Goal: Information Seeking & Learning: Compare options

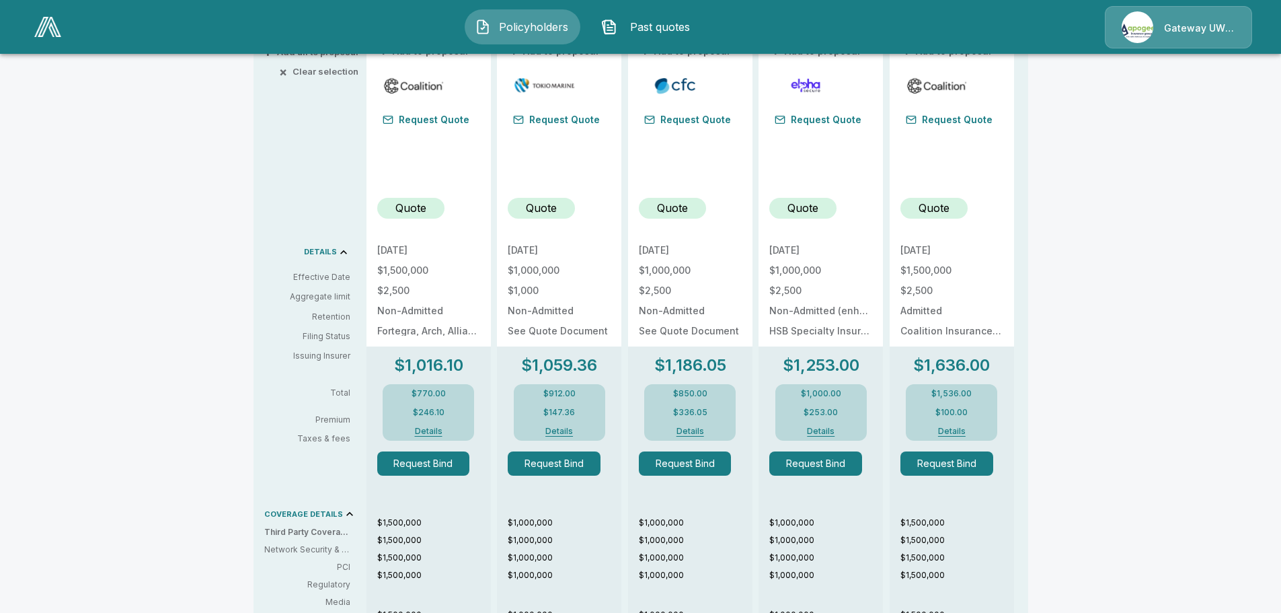
scroll to position [135, 0]
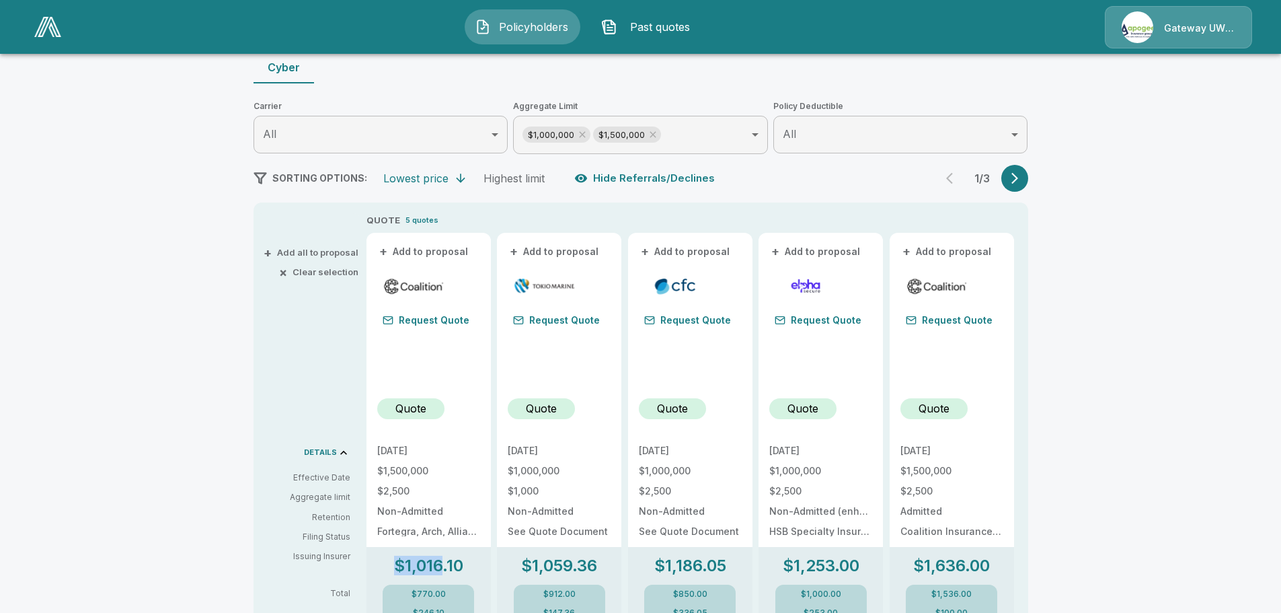
drag, startPoint x: 403, startPoint y: 560, endPoint x: 445, endPoint y: 572, distance: 43.2
click at [445, 572] on p "$1,016.10" at bounding box center [428, 566] width 69 height 16
click at [449, 571] on p "$1,016.10" at bounding box center [428, 566] width 69 height 16
drag, startPoint x: 449, startPoint y: 570, endPoint x: 412, endPoint y: 567, distance: 36.5
click at [412, 567] on p "$1,016.10" at bounding box center [428, 566] width 69 height 16
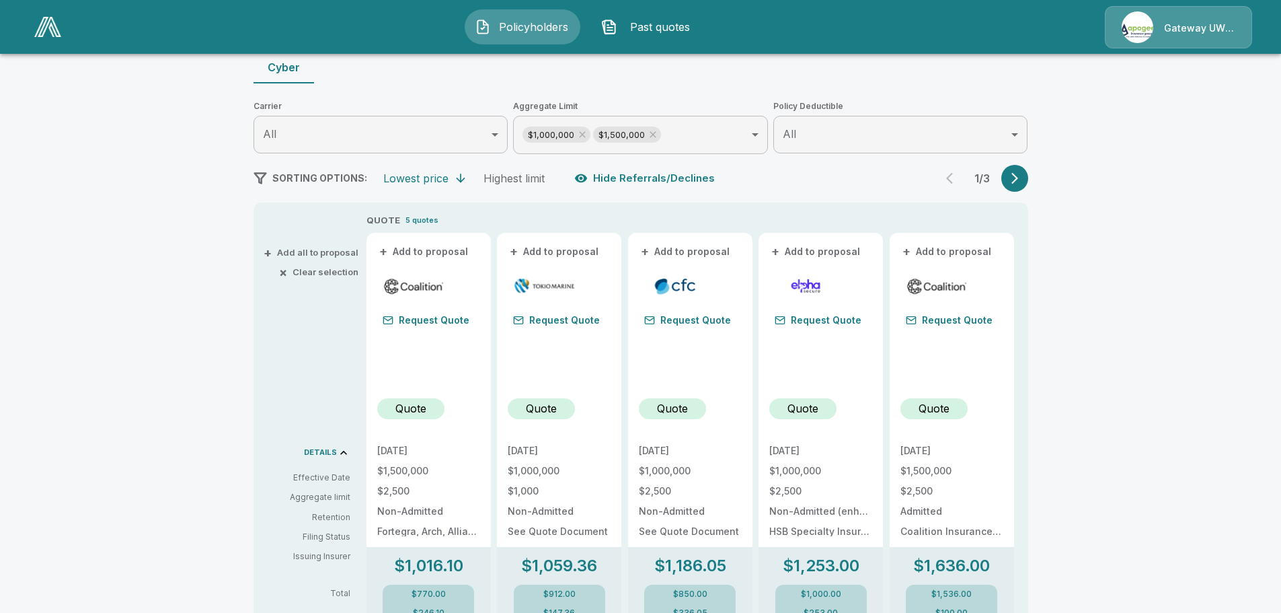
click at [412, 567] on p "$1,016.10" at bounding box center [428, 566] width 69 height 16
drag, startPoint x: 412, startPoint y: 567, endPoint x: 444, endPoint y: 569, distance: 32.3
click at [444, 569] on p "$1,016.10" at bounding box center [428, 566] width 69 height 16
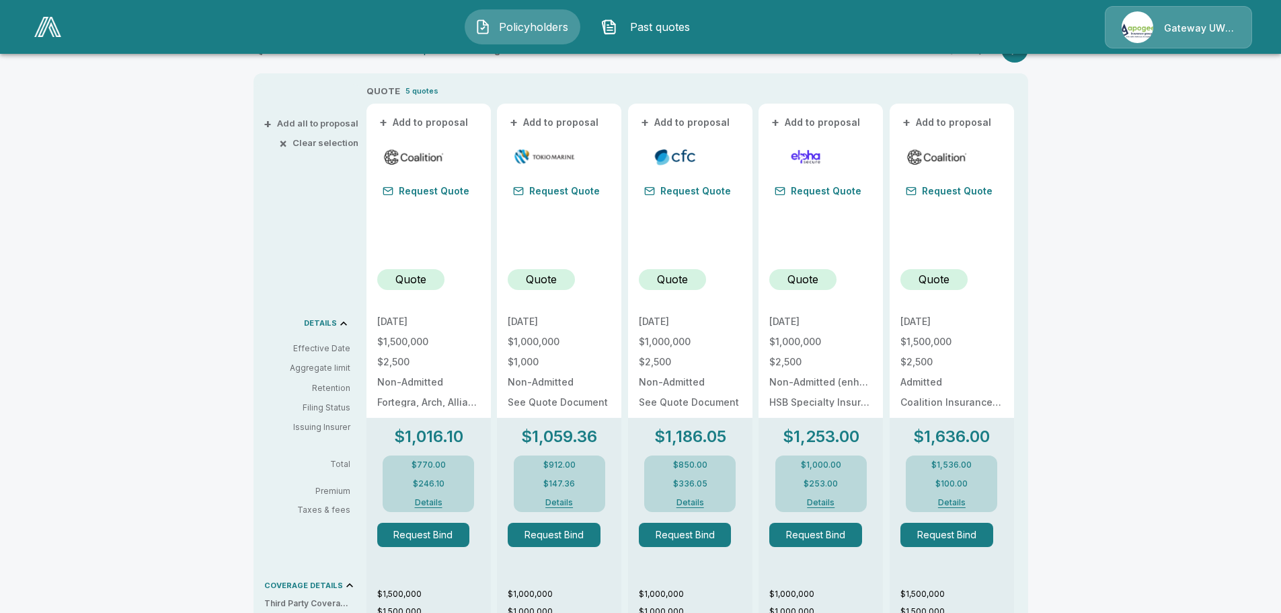
scroll to position [269, 0]
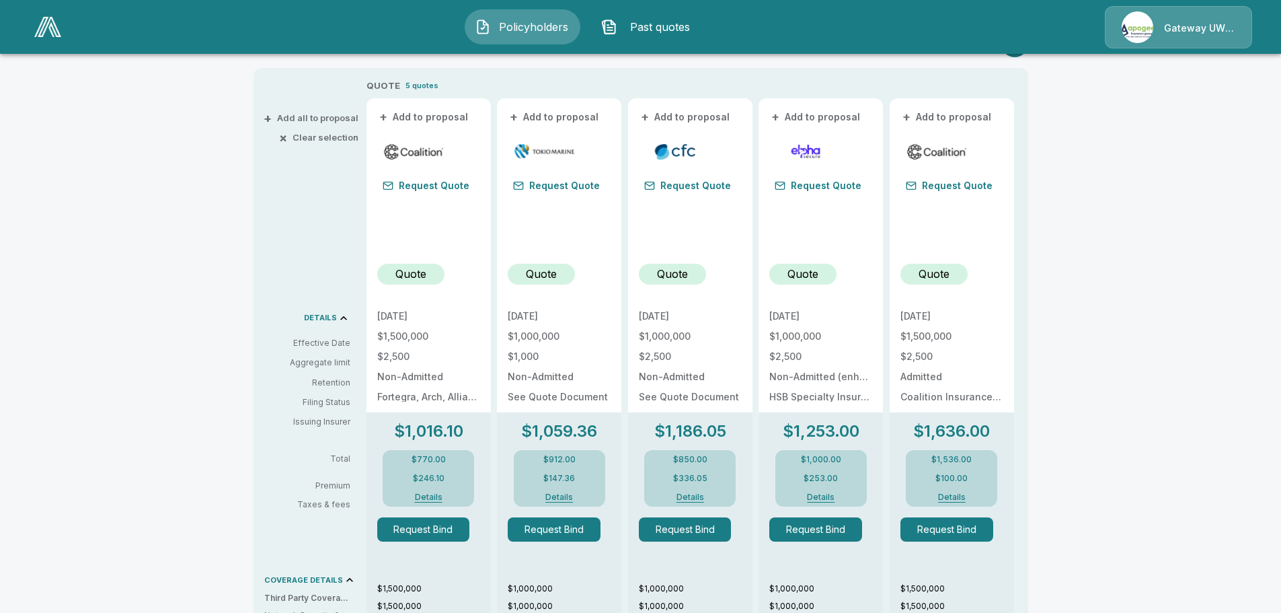
click at [348, 318] on icon at bounding box center [343, 317] width 13 height 13
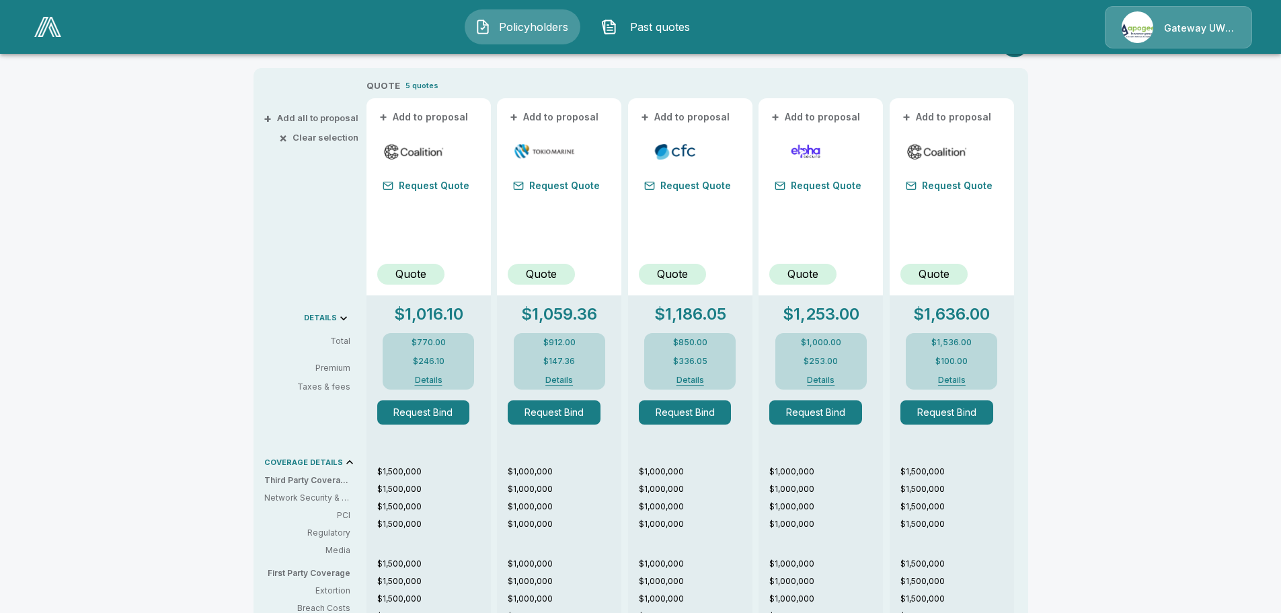
click at [348, 318] on icon at bounding box center [343, 317] width 13 height 13
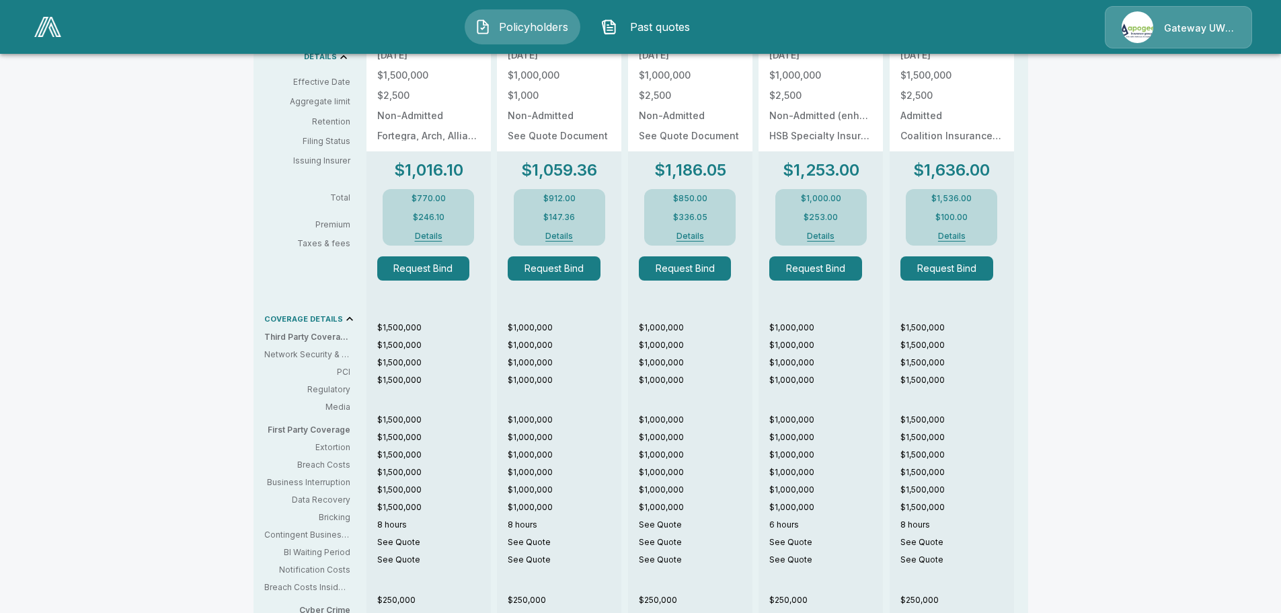
scroll to position [318, 0]
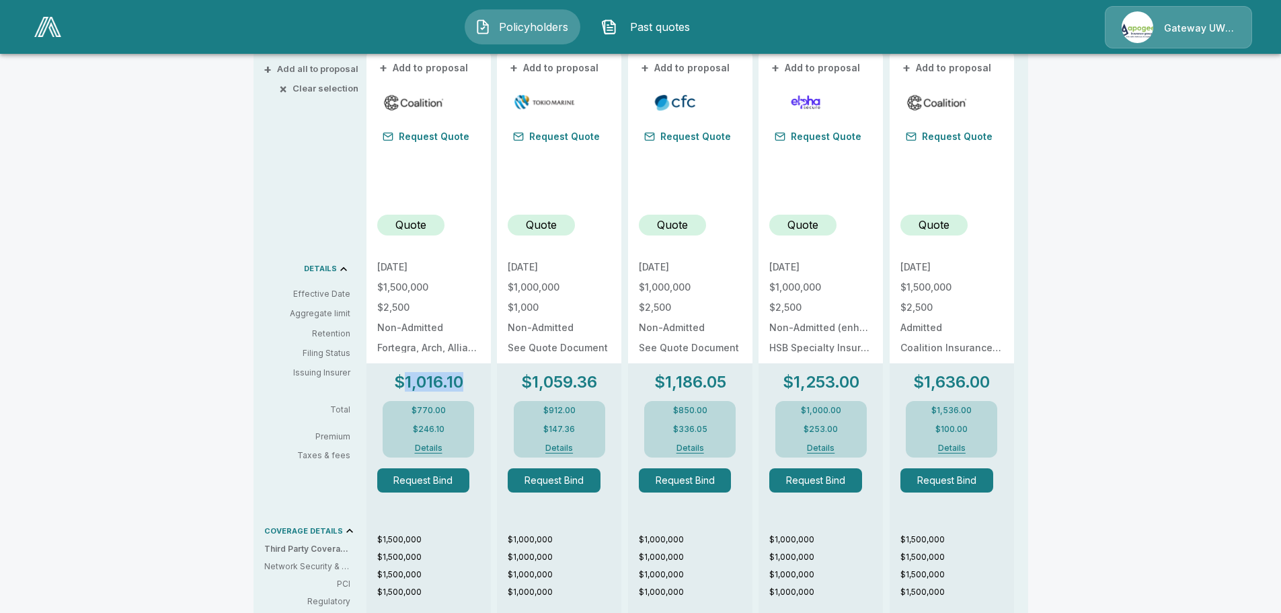
drag, startPoint x: 410, startPoint y: 380, endPoint x: 467, endPoint y: 387, distance: 56.9
click at [463, 387] on p "$1,016.10" at bounding box center [428, 382] width 69 height 16
click at [463, 385] on p "$1,016.10" at bounding box center [428, 382] width 69 height 16
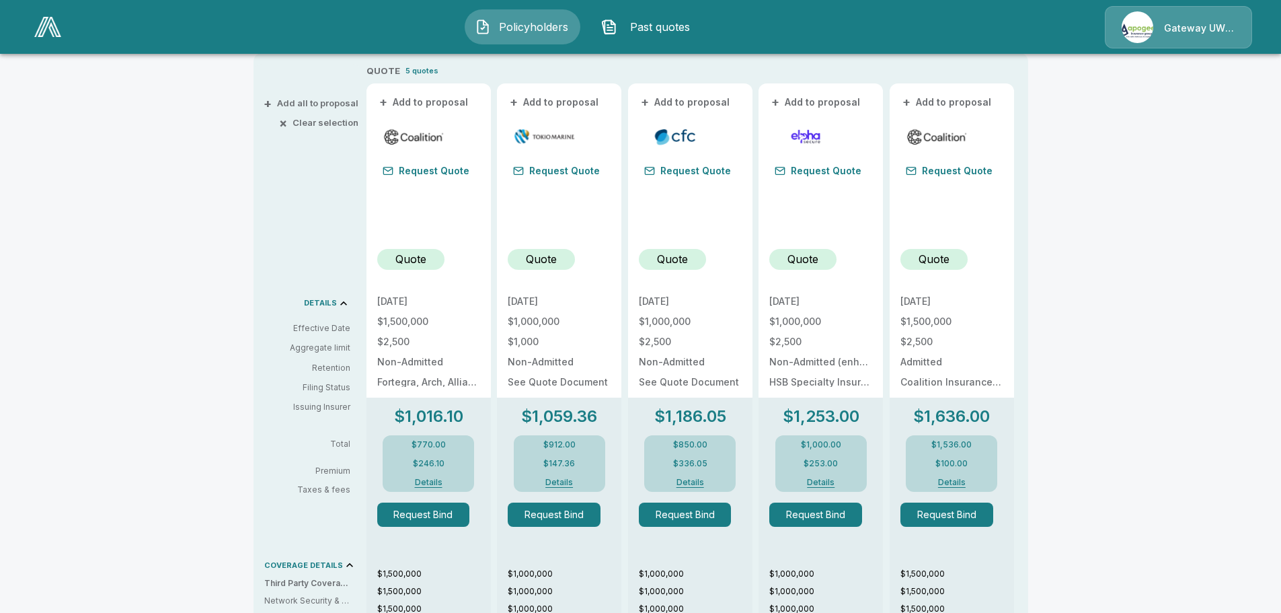
scroll to position [404, 0]
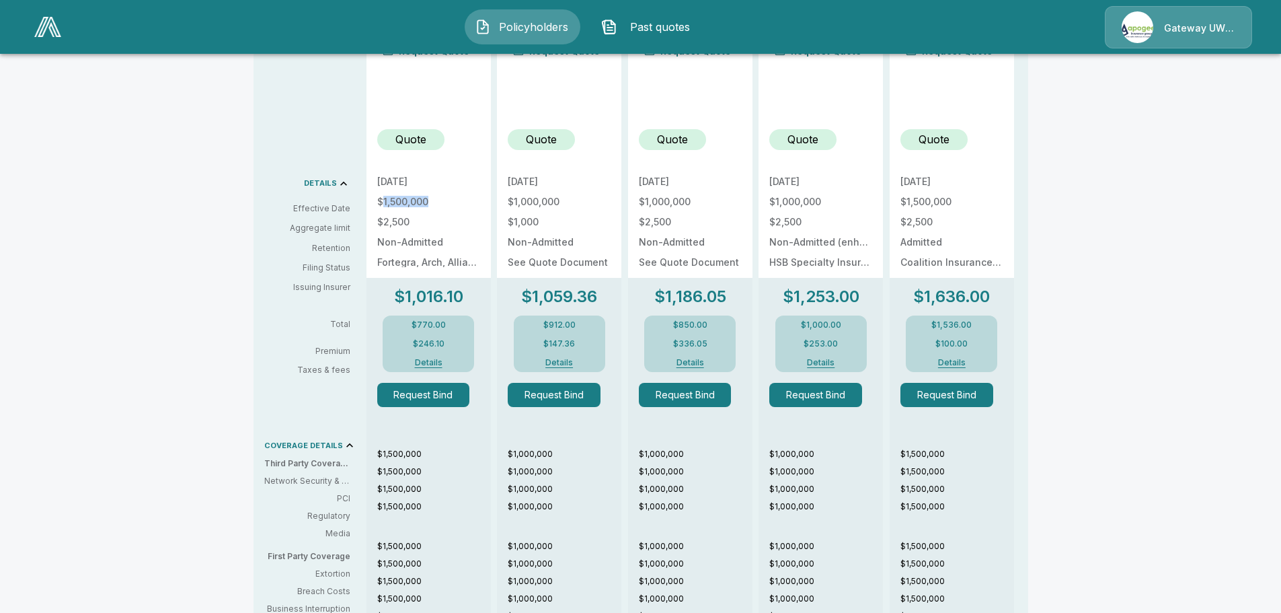
drag, startPoint x: 387, startPoint y: 201, endPoint x: 442, endPoint y: 206, distance: 54.7
click at [442, 206] on p "$1,500,000" at bounding box center [428, 201] width 103 height 9
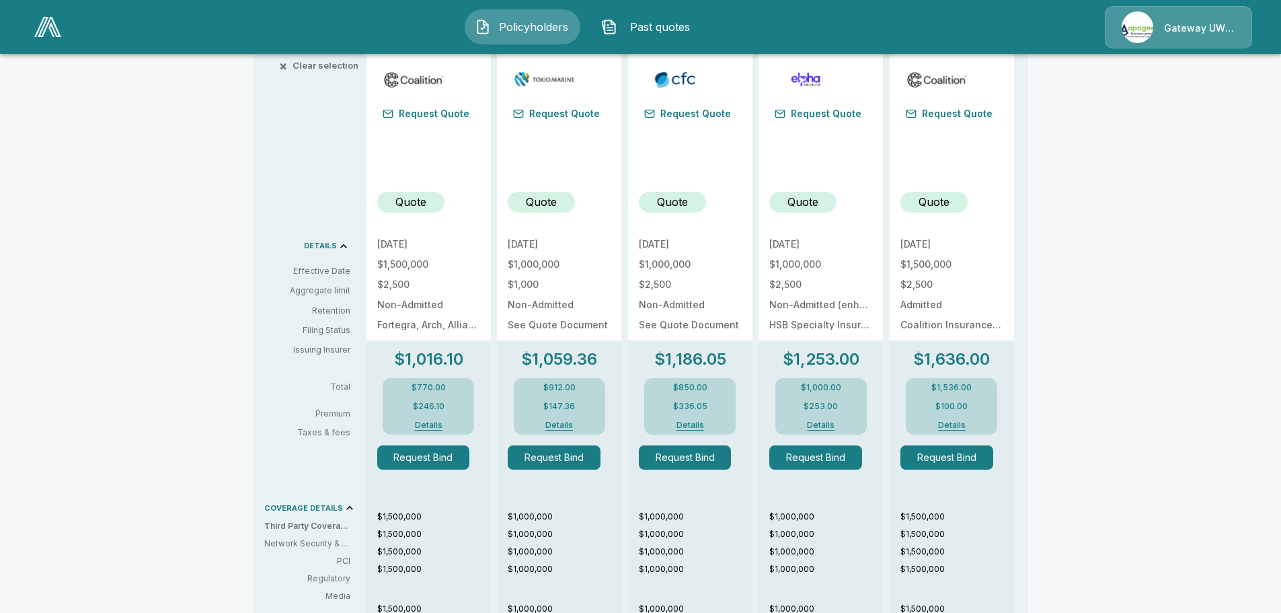
scroll to position [385, 0]
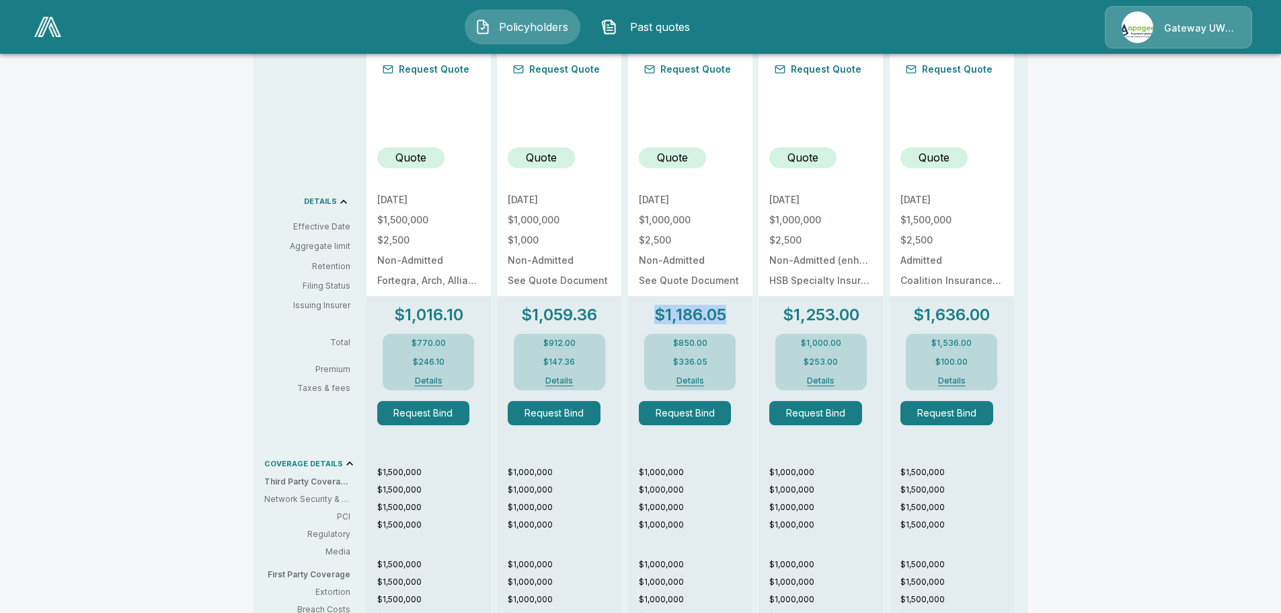
drag, startPoint x: 660, startPoint y: 313, endPoint x: 731, endPoint y: 321, distance: 71.8
click at [726, 321] on p "$1,186.05" at bounding box center [690, 315] width 72 height 16
click at [726, 318] on p "$1,186.05" at bounding box center [690, 315] width 72 height 16
drag, startPoint x: 731, startPoint y: 318, endPoint x: 674, endPoint y: 318, distance: 57.2
click at [674, 318] on p "$1,186.05" at bounding box center [690, 315] width 72 height 16
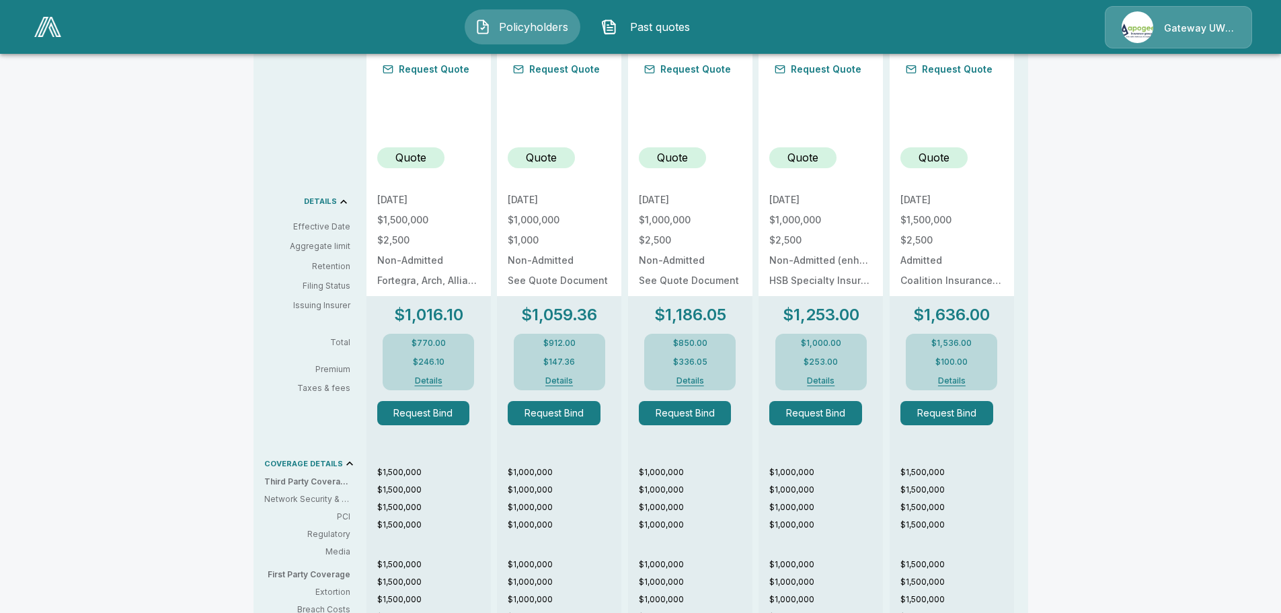
click at [662, 300] on div "$1,186.05 $850.00 $336.05 Details Request Bind $1,000,000 $1,000,000 $1,000,000…" at bounding box center [690, 563] width 124 height 535
drag, startPoint x: 535, startPoint y: 317, endPoint x: 578, endPoint y: 317, distance: 43.0
click at [578, 318] on p "$1,059.36" at bounding box center [559, 315] width 76 height 16
click at [578, 317] on p "$1,059.36" at bounding box center [559, 315] width 76 height 16
drag, startPoint x: 576, startPoint y: 315, endPoint x: 539, endPoint y: 314, distance: 37.0
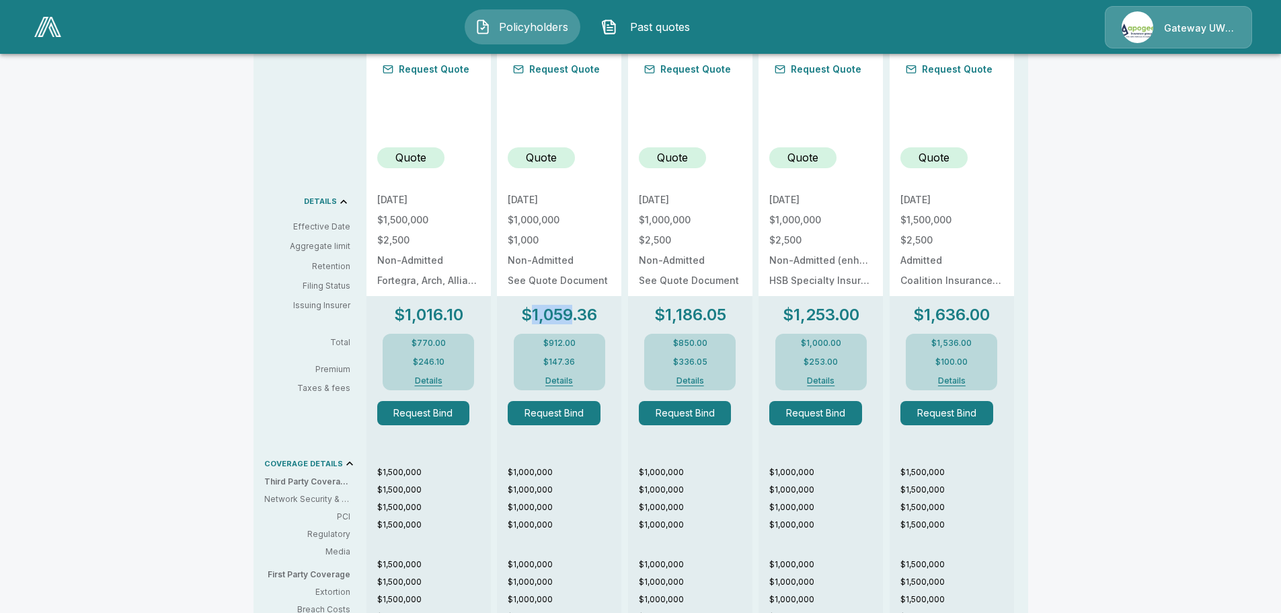
click at [539, 314] on p "$1,059.36" at bounding box center [559, 315] width 76 height 16
click at [523, 313] on div "$1,059.36 $912.00 $147.36 Details" at bounding box center [559, 348] width 103 height 83
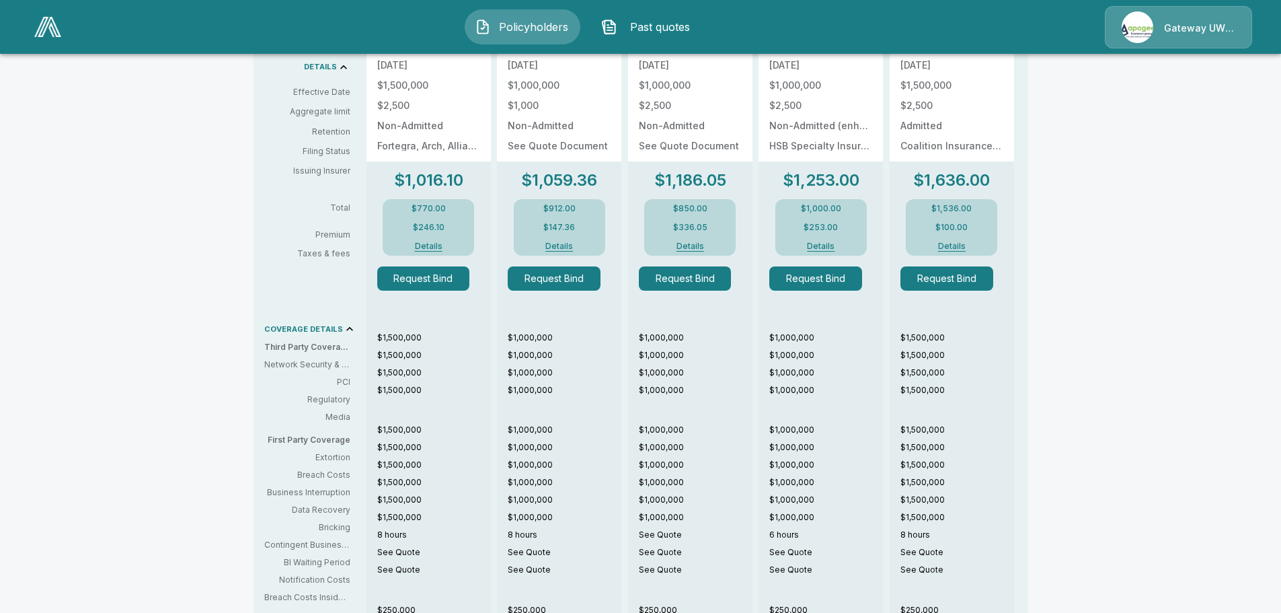
scroll to position [587, 0]
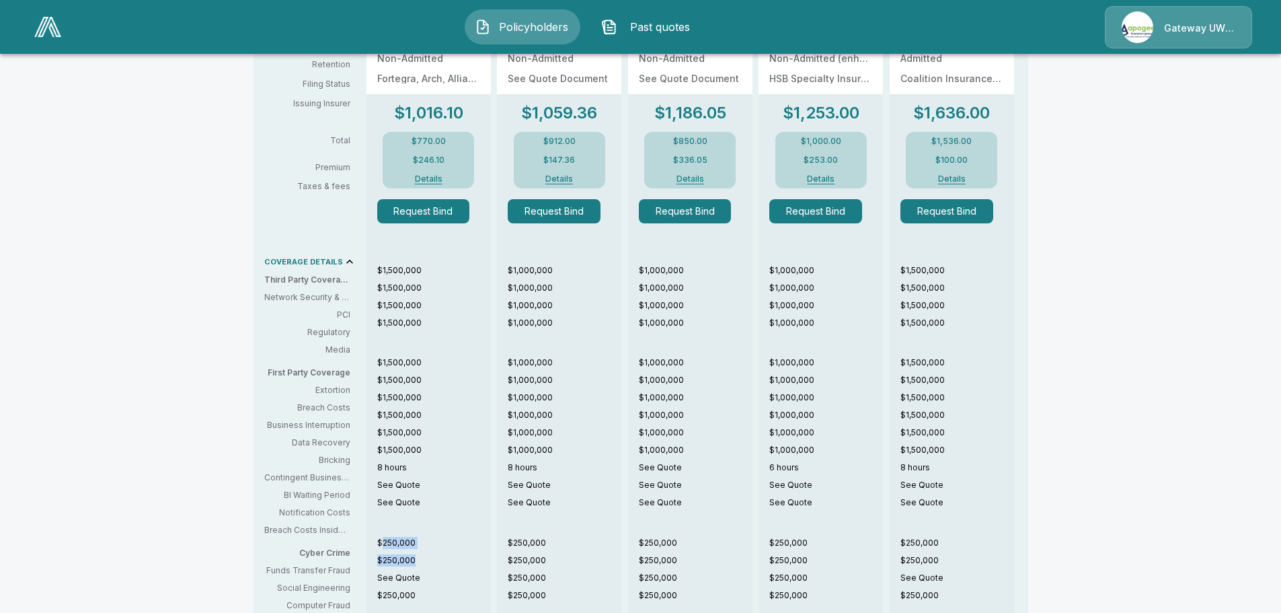
drag, startPoint x: 387, startPoint y: 542, endPoint x: 420, endPoint y: 550, distance: 33.9
click at [420, 550] on div "$250,000 $250,000 See Quote $250,000" at bounding box center [434, 572] width 114 height 70
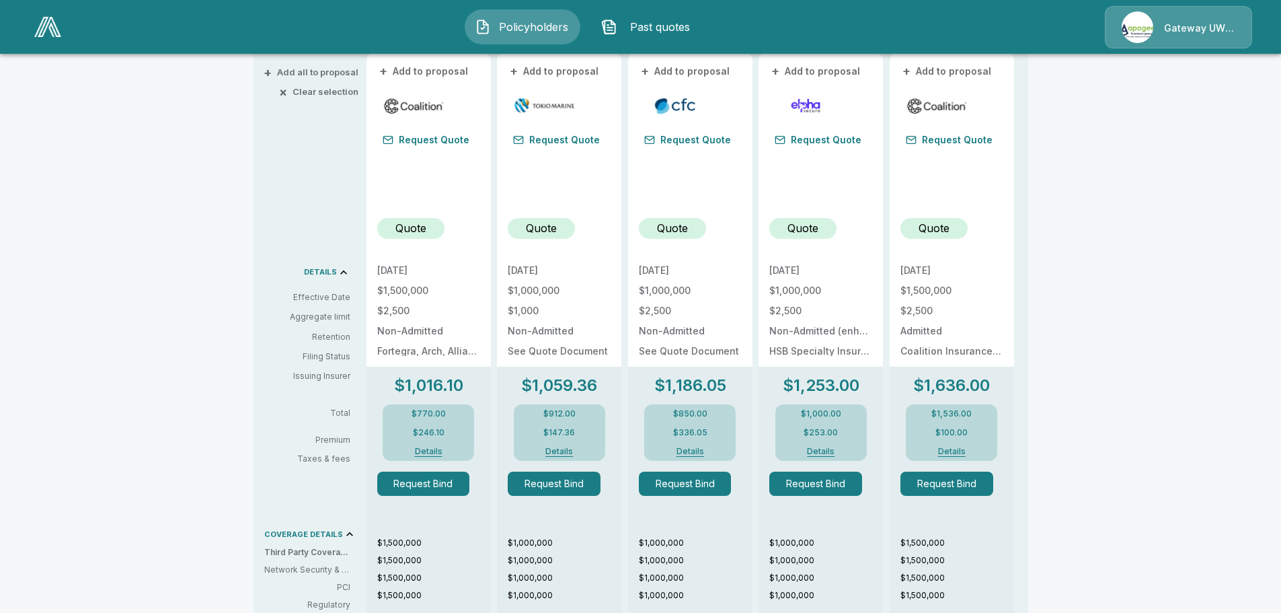
scroll to position [321, 0]
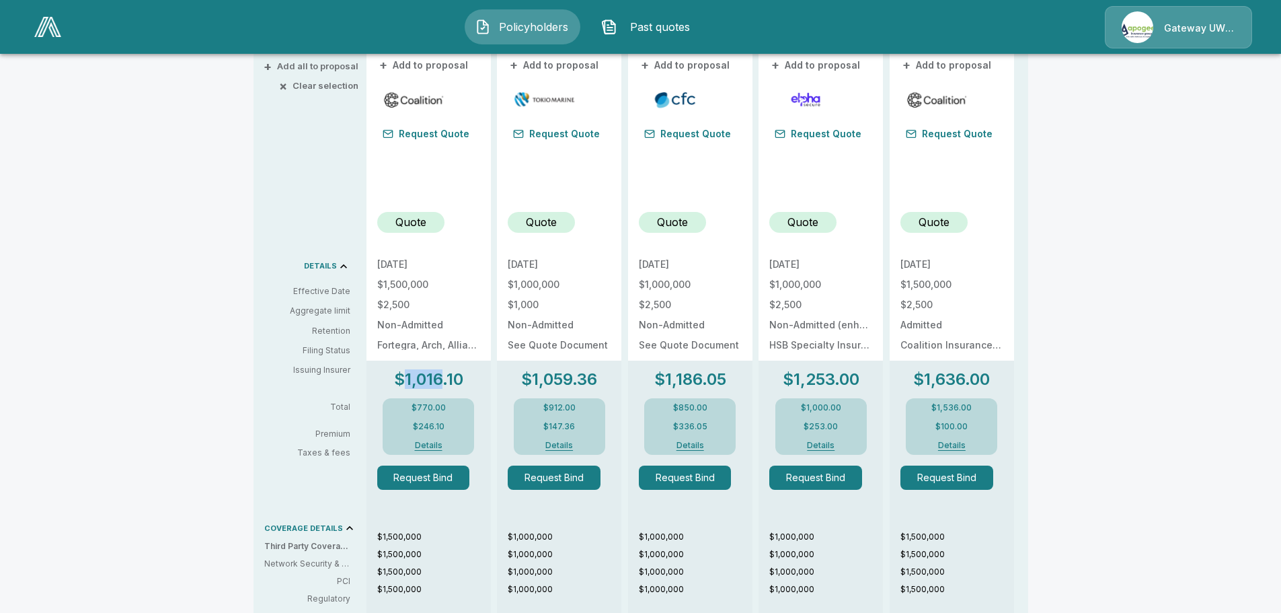
drag, startPoint x: 412, startPoint y: 385, endPoint x: 443, endPoint y: 390, distance: 32.0
click at [443, 390] on div "$1,016.10 $770.00 $246.10 Details" at bounding box center [428, 412] width 103 height 83
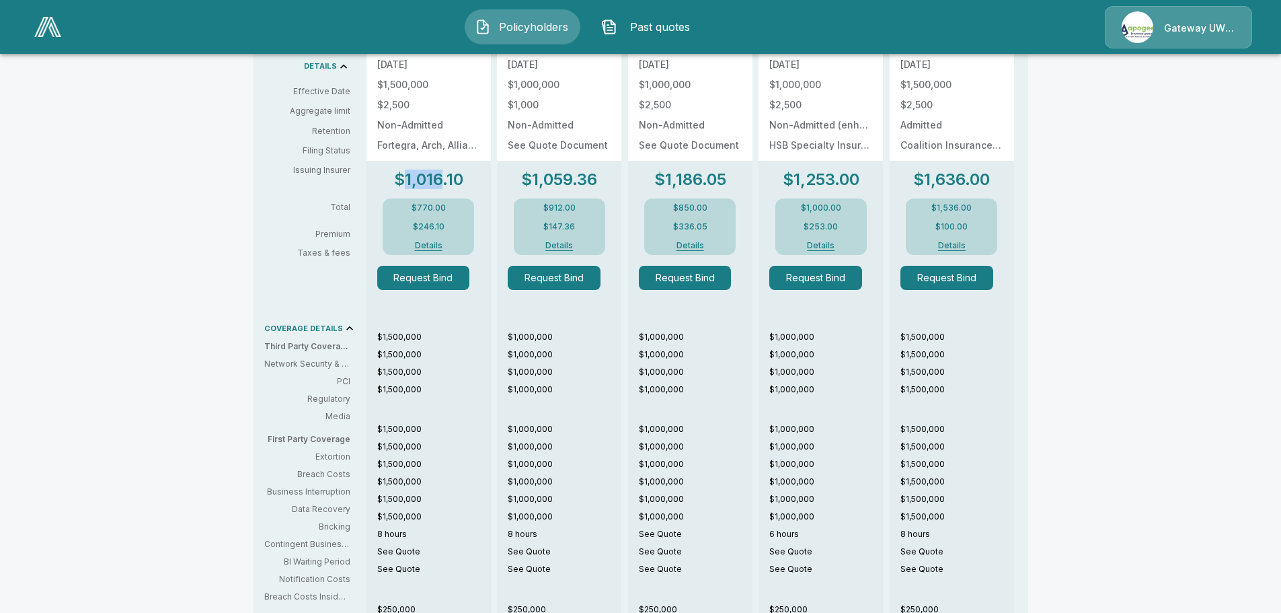
scroll to position [523, 0]
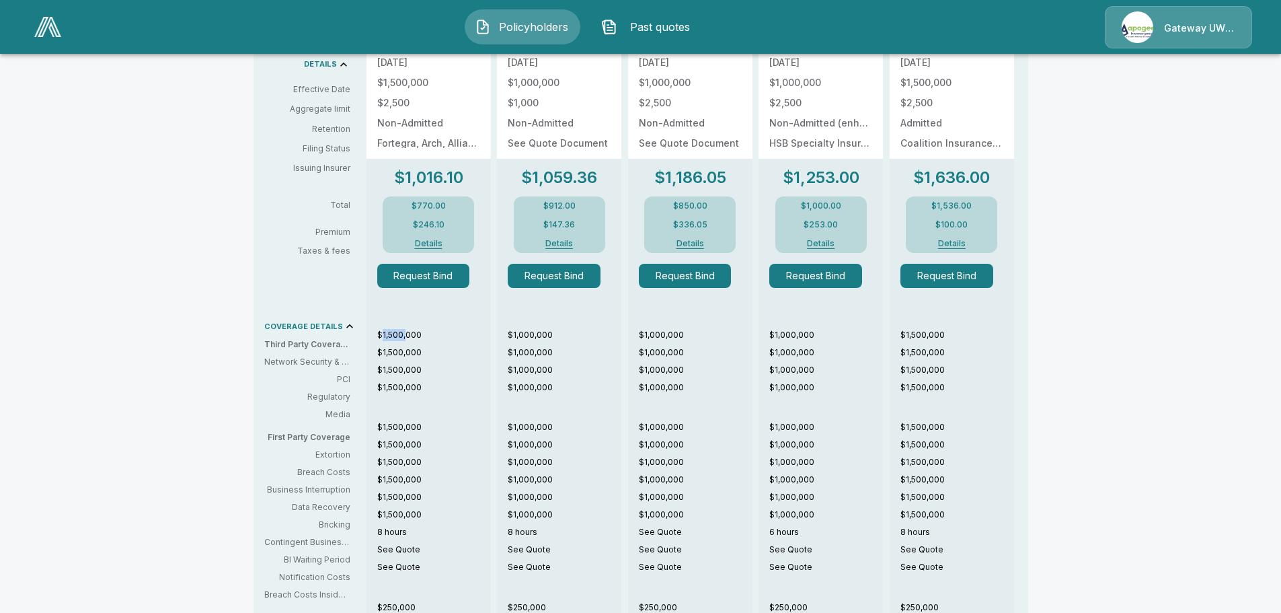
drag, startPoint x: 387, startPoint y: 334, endPoint x: 410, endPoint y: 333, distance: 22.9
click at [410, 333] on p "$1,500,000" at bounding box center [434, 335] width 114 height 12
drag, startPoint x: 424, startPoint y: 335, endPoint x: 389, endPoint y: 335, distance: 35.6
click at [389, 335] on p "$1,500,000" at bounding box center [434, 335] width 114 height 12
click at [412, 353] on p "$1,500,000" at bounding box center [434, 352] width 114 height 12
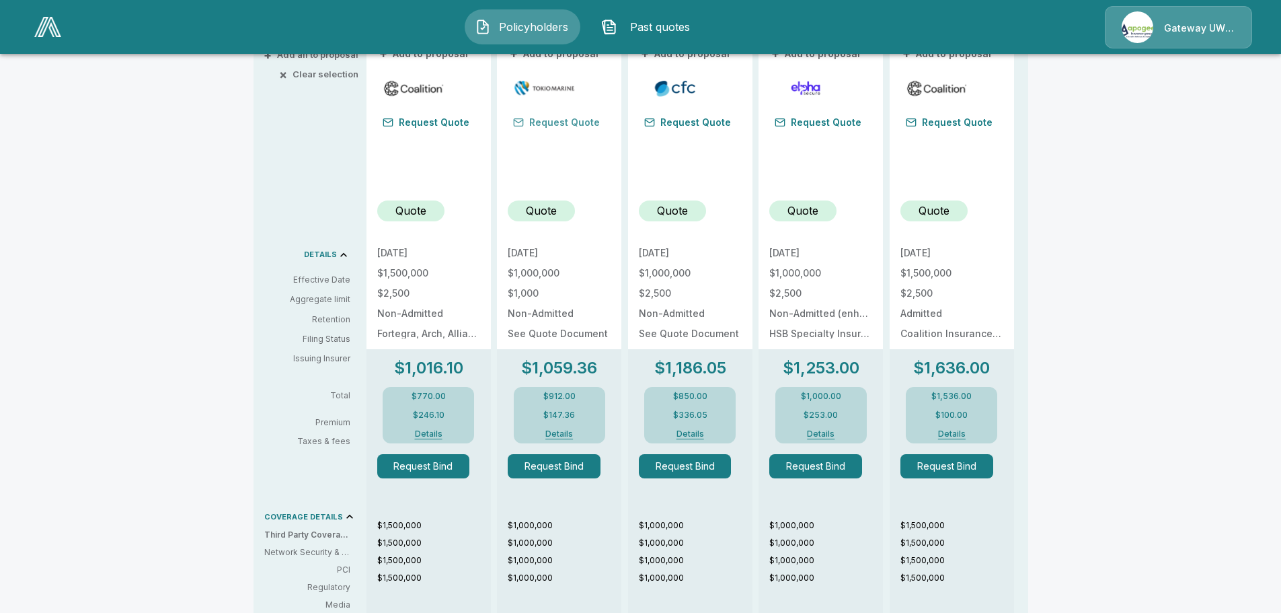
scroll to position [336, 0]
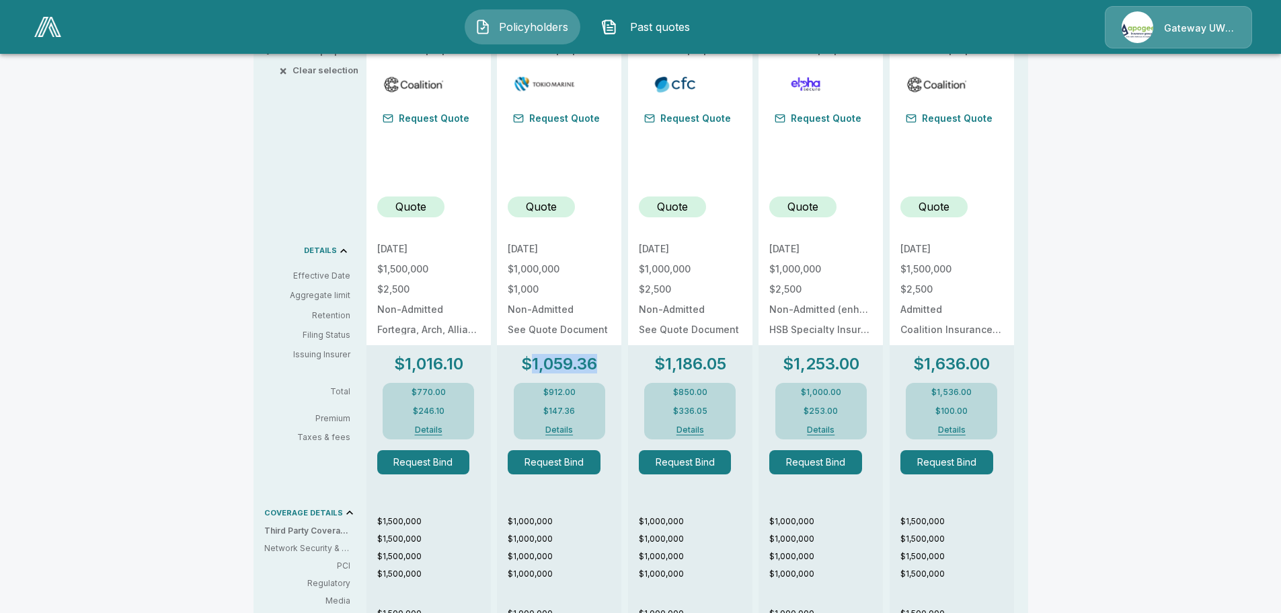
drag, startPoint x: 602, startPoint y: 365, endPoint x: 535, endPoint y: 367, distance: 66.6
click at [535, 367] on p "$1,059.36" at bounding box center [559, 364] width 76 height 16
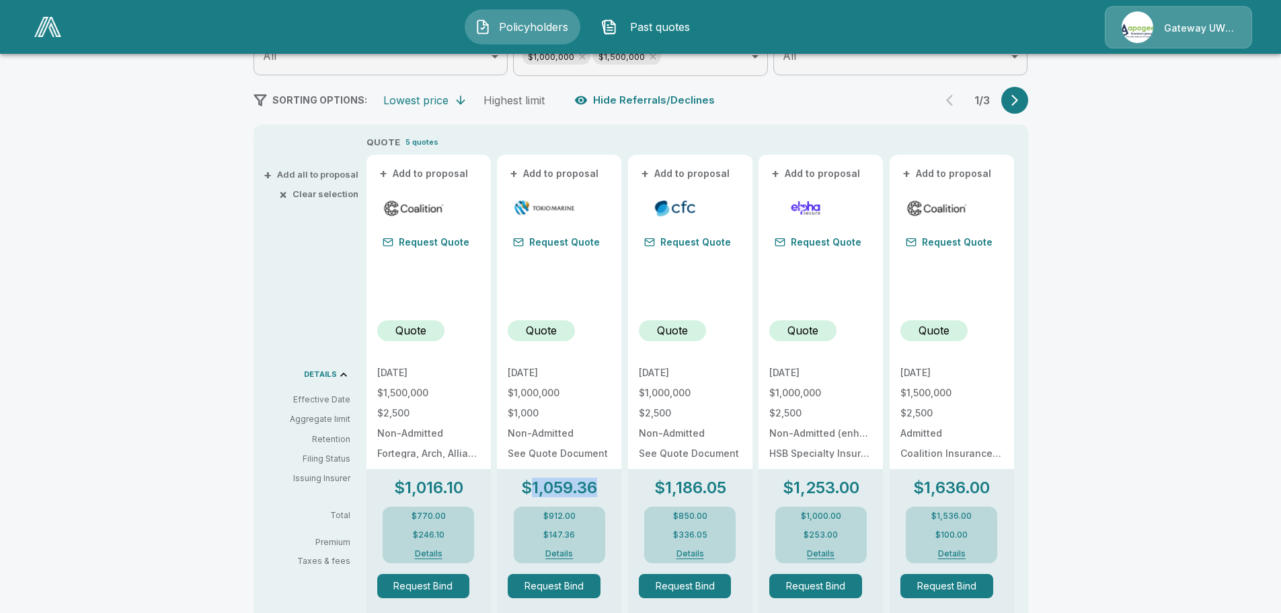
scroll to position [67, 0]
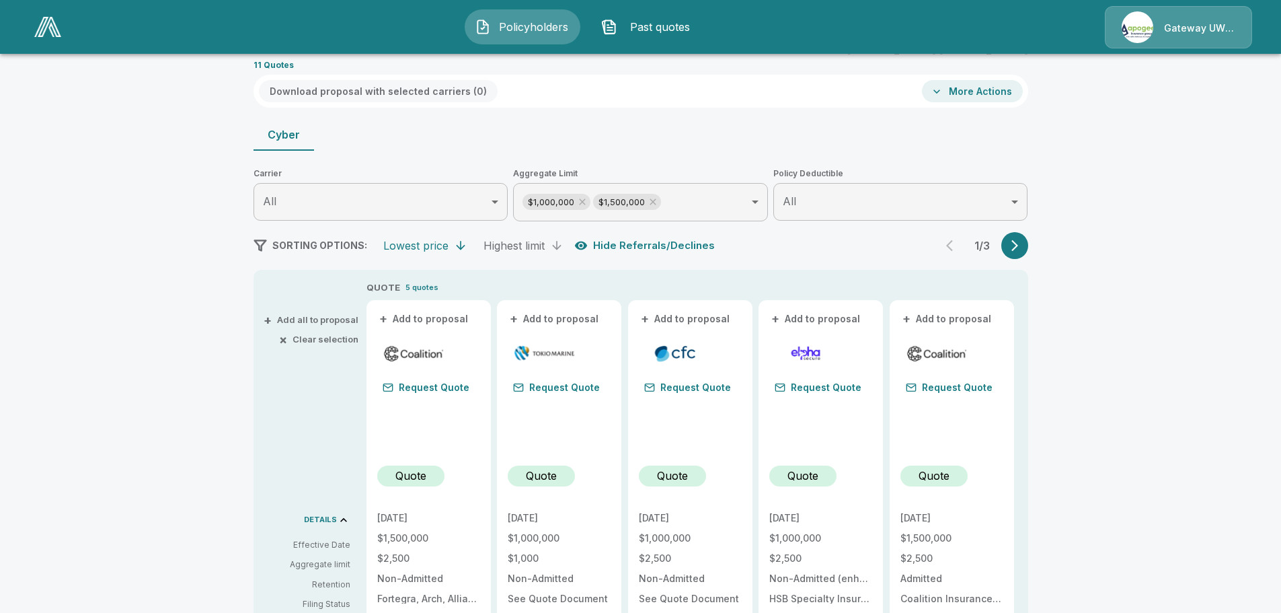
click at [558, 247] on icon "button" at bounding box center [556, 245] width 13 height 13
click at [658, 203] on icon at bounding box center [653, 201] width 11 height 11
type input "*******"
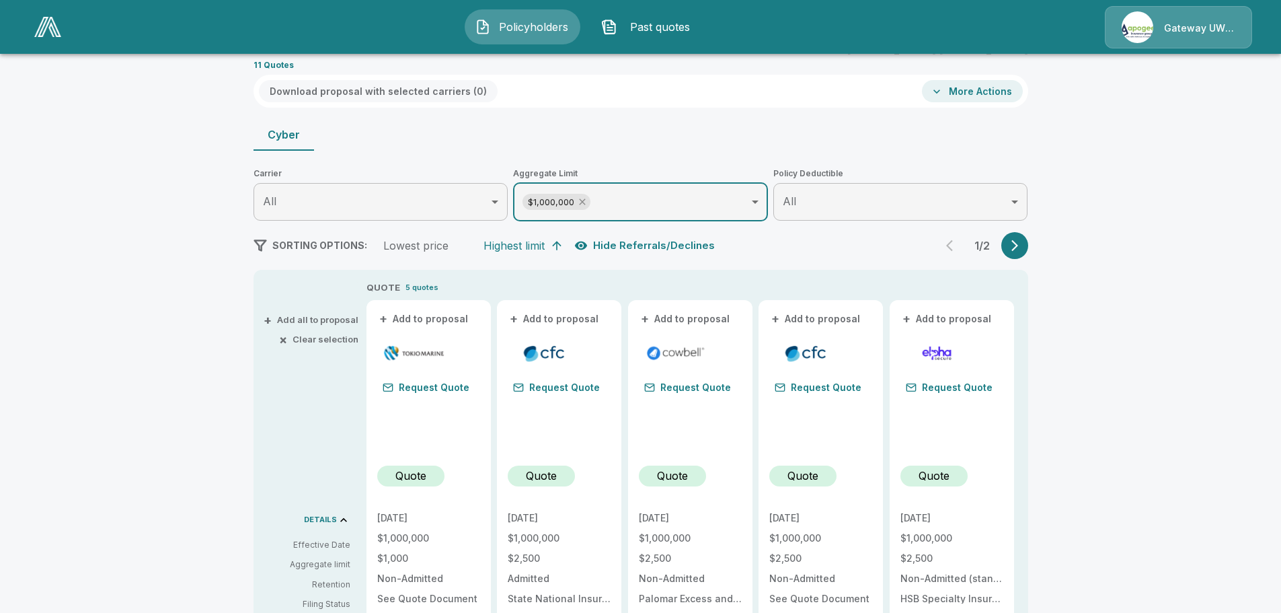
click at [585, 203] on icon at bounding box center [582, 201] width 11 height 11
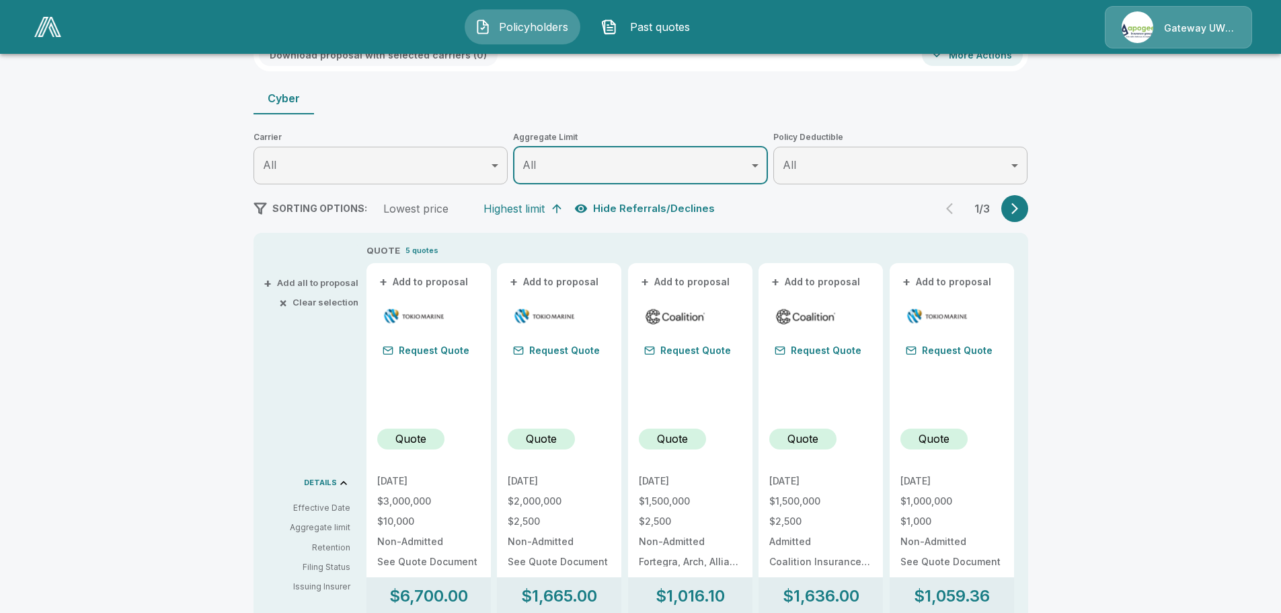
scroll to position [135, 0]
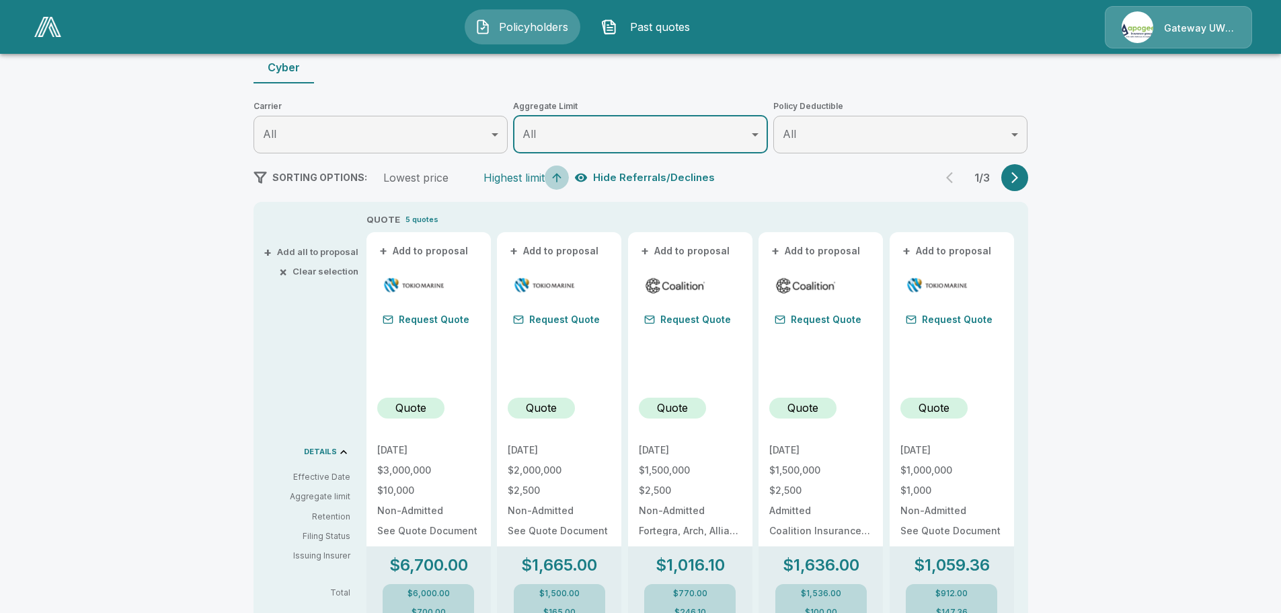
click at [558, 176] on icon "button" at bounding box center [556, 177] width 13 height 13
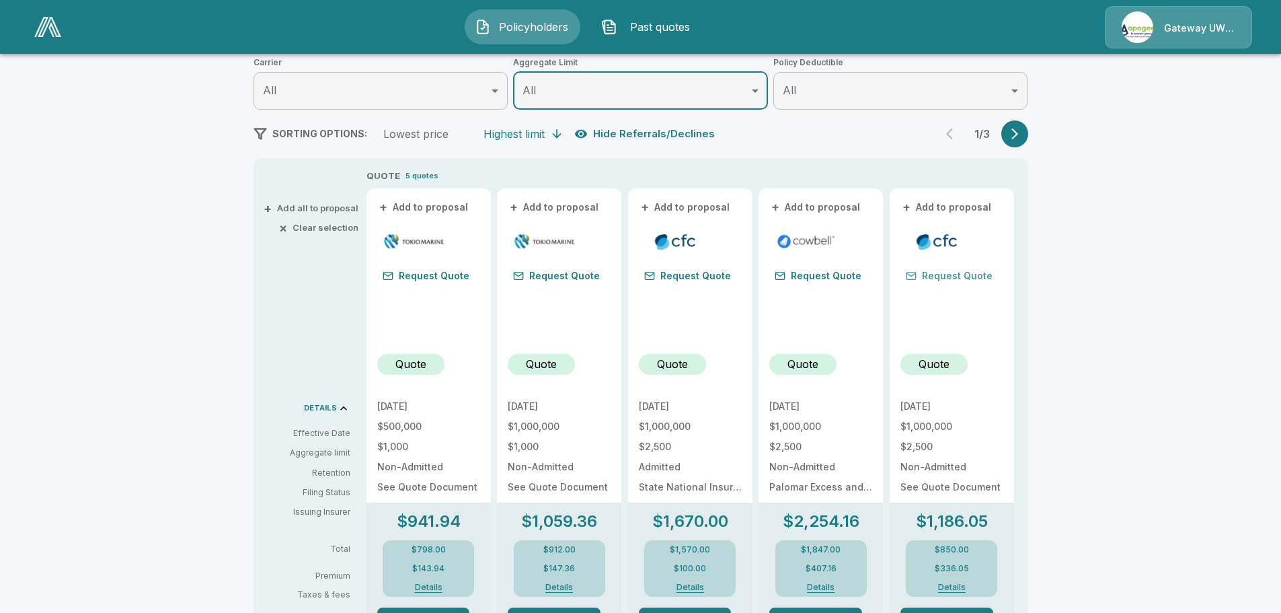
scroll to position [202, 0]
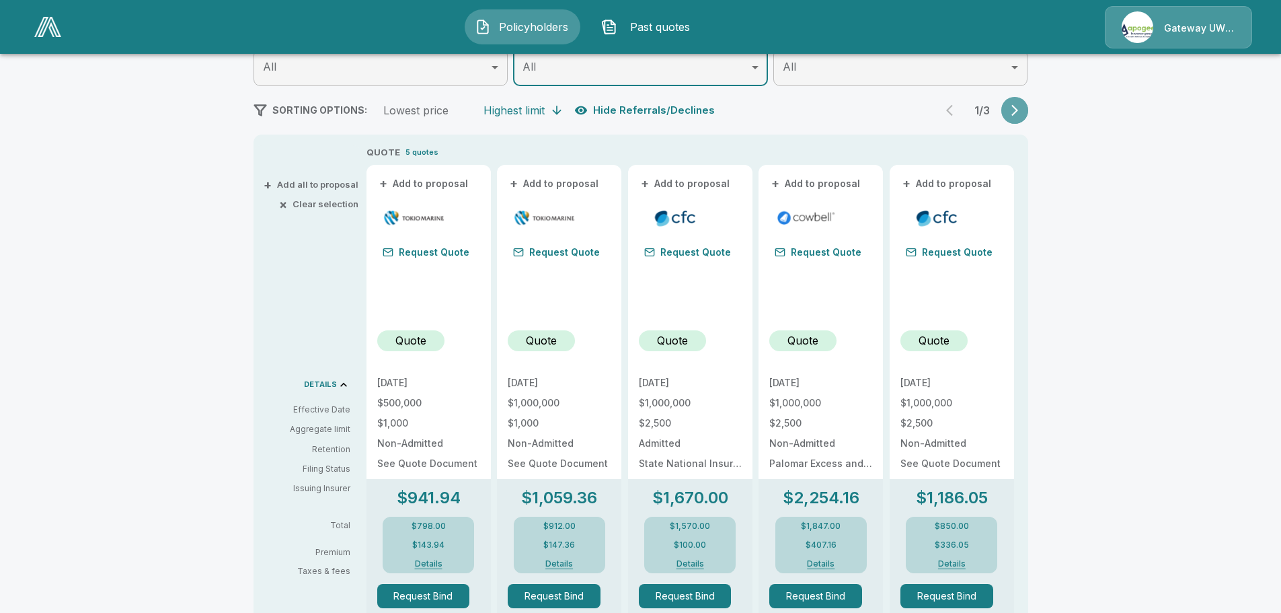
click at [1014, 116] on icon "button" at bounding box center [1014, 110] width 13 height 13
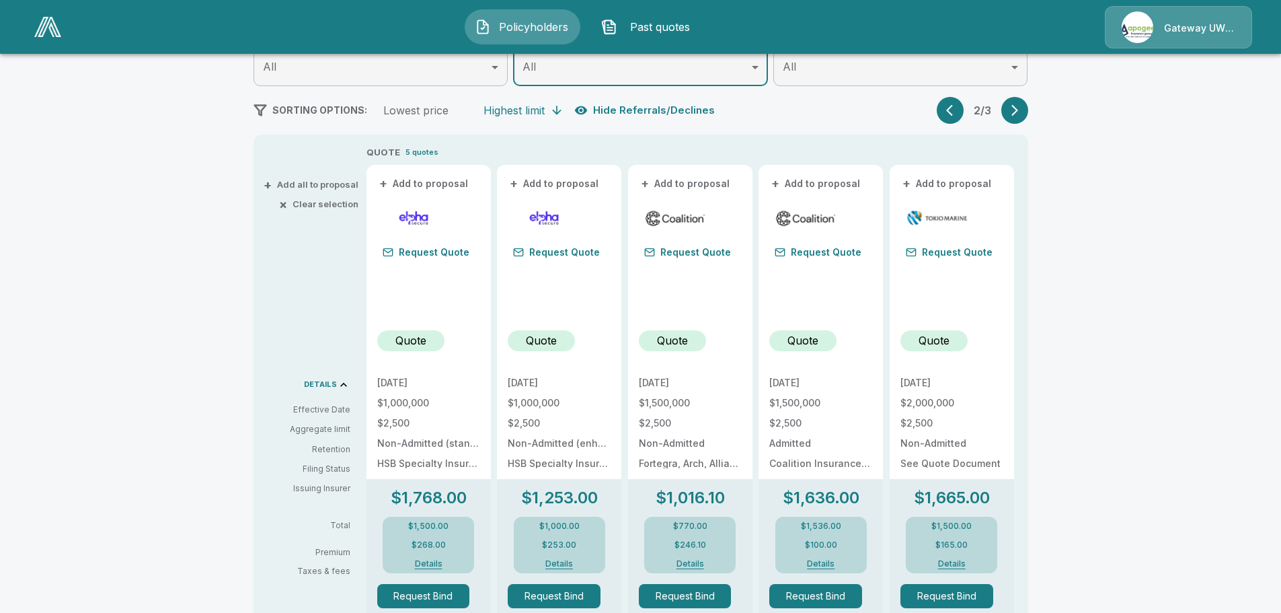
click at [1012, 113] on button "button" at bounding box center [1014, 110] width 27 height 27
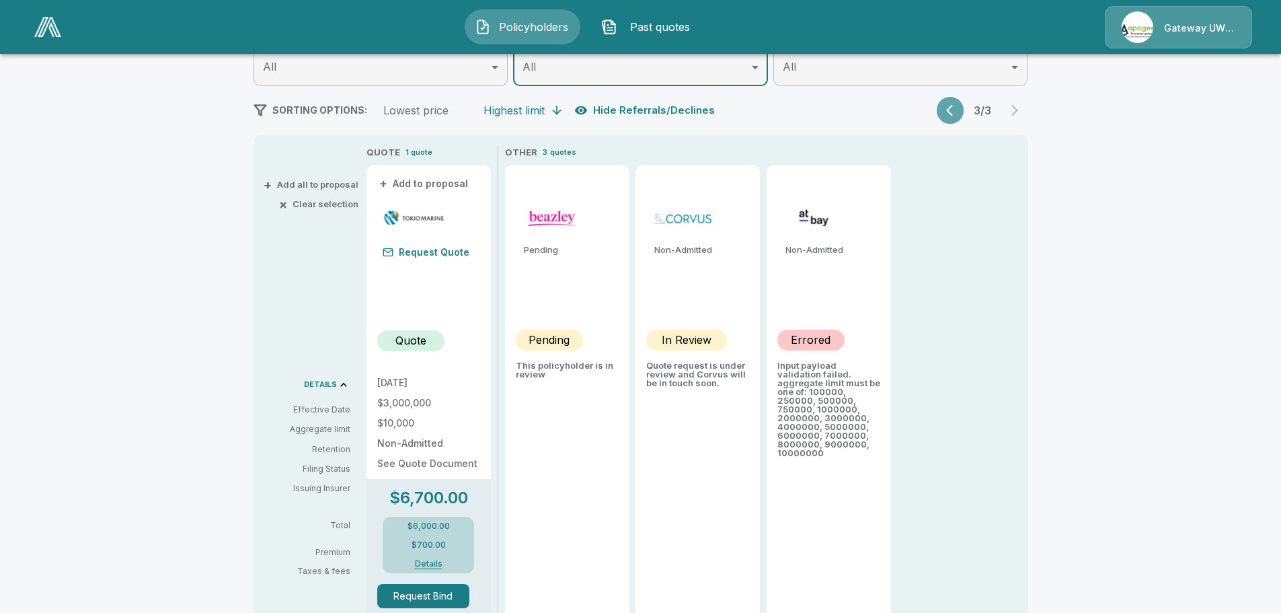
click at [960, 108] on icon "button" at bounding box center [952, 110] width 13 height 13
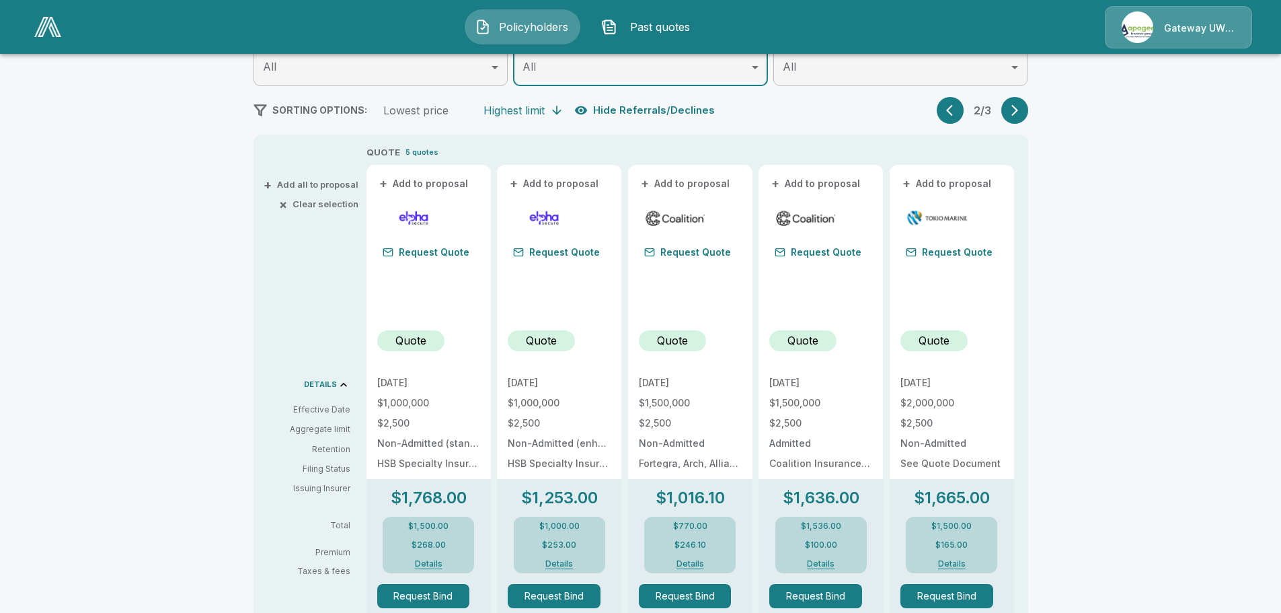
click at [957, 110] on icon "button" at bounding box center [952, 110] width 13 height 13
click at [439, 106] on div "Lowest price" at bounding box center [415, 110] width 65 height 13
click at [466, 108] on icon "button" at bounding box center [460, 110] width 13 height 13
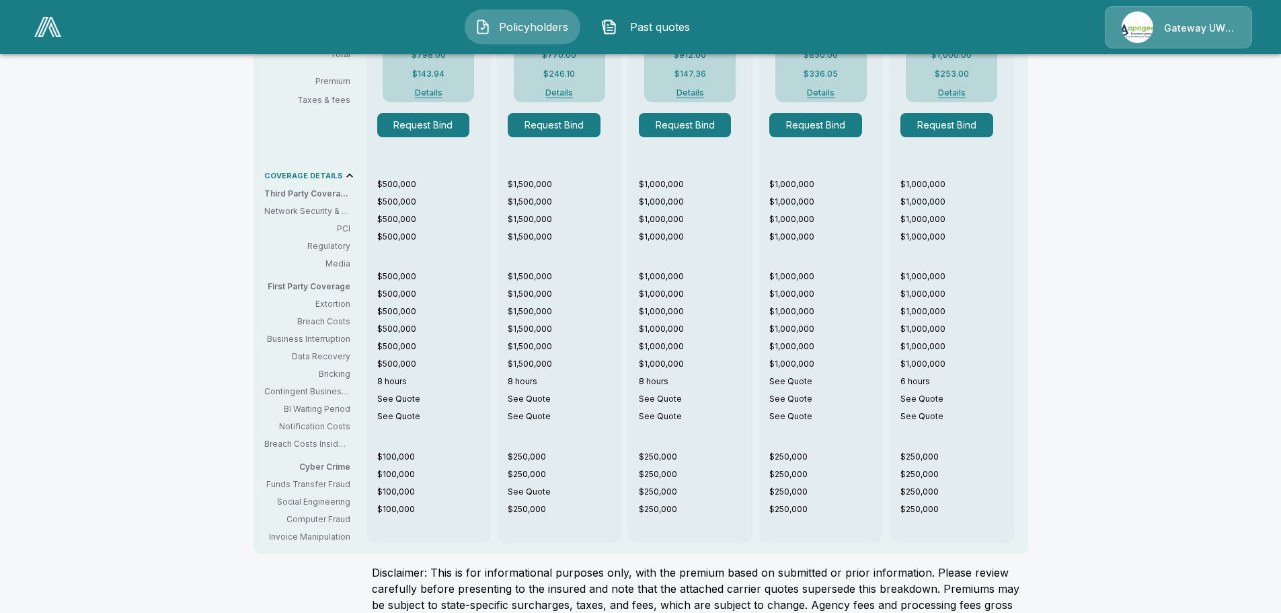
scroll to position [721, 0]
